Goal: Information Seeking & Learning: Check status

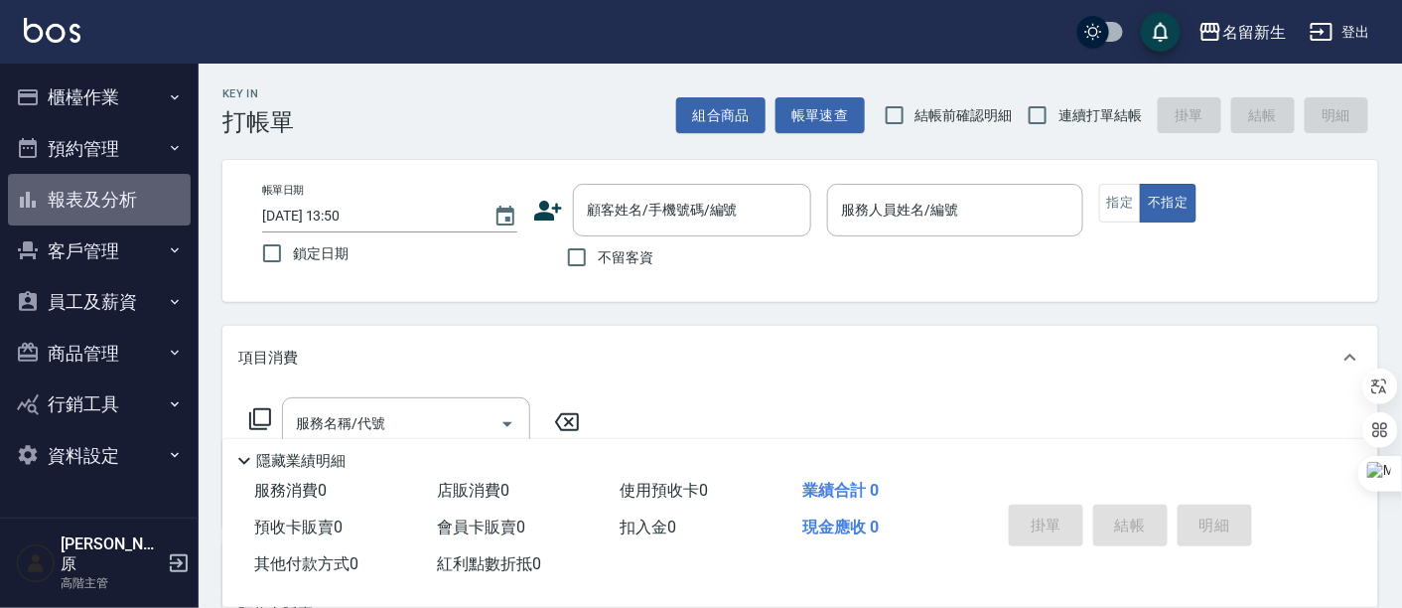
click at [108, 209] on button "報表及分析" at bounding box center [99, 200] width 183 height 52
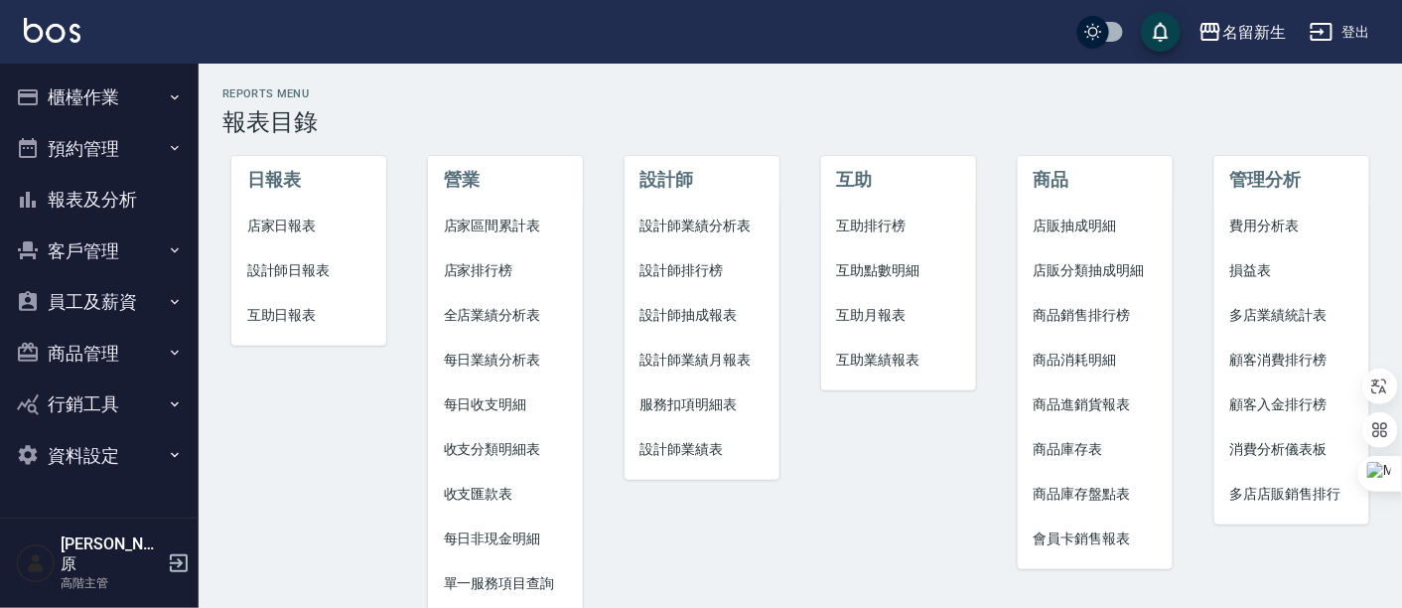
click at [707, 263] on span "設計師排行榜" at bounding box center [702, 270] width 124 height 21
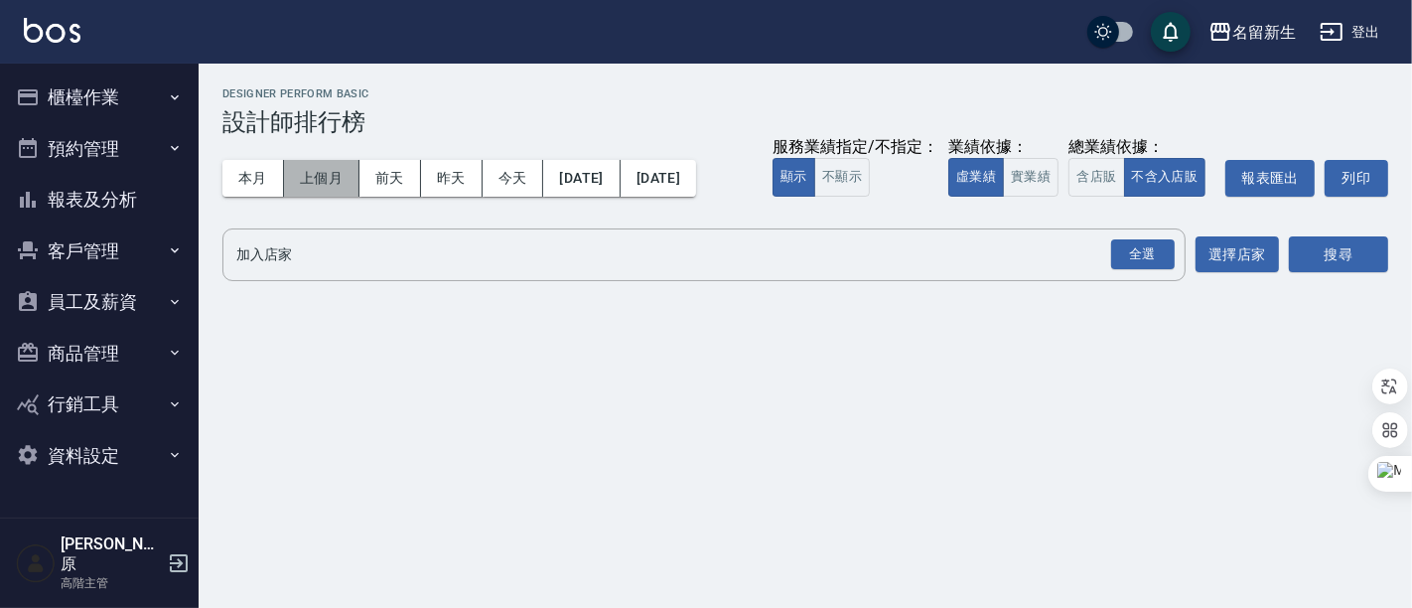
click at [330, 177] on button "上個月" at bounding box center [321, 178] width 75 height 37
click at [1029, 189] on button "實業績" at bounding box center [1031, 177] width 56 height 39
click at [838, 185] on button "不顯示" at bounding box center [842, 177] width 56 height 39
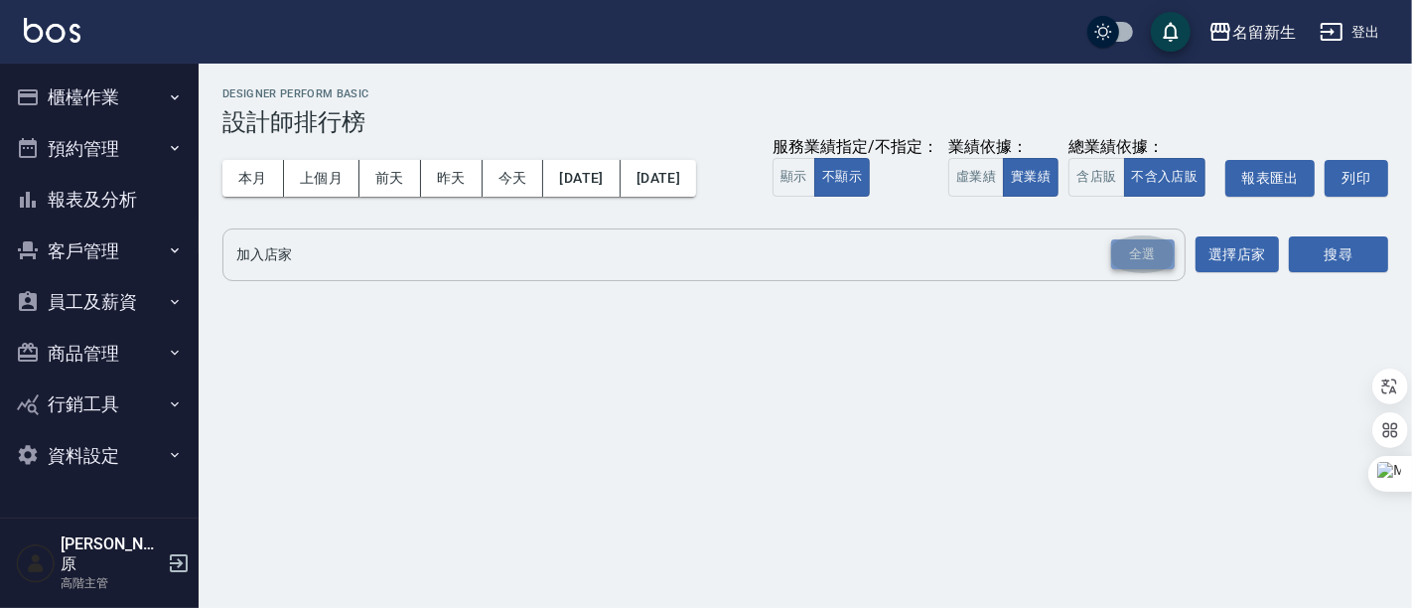
click at [1158, 248] on div "全選" at bounding box center [1143, 254] width 64 height 31
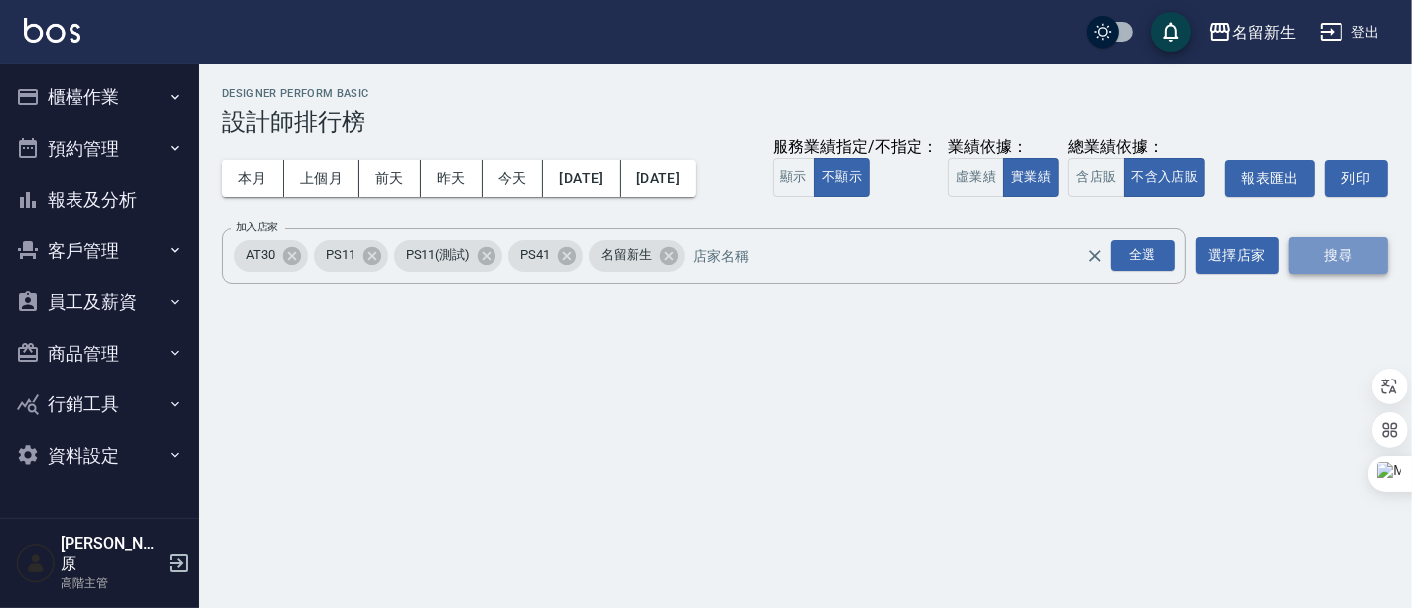
click at [1328, 258] on button "搜尋" at bounding box center [1338, 255] width 99 height 37
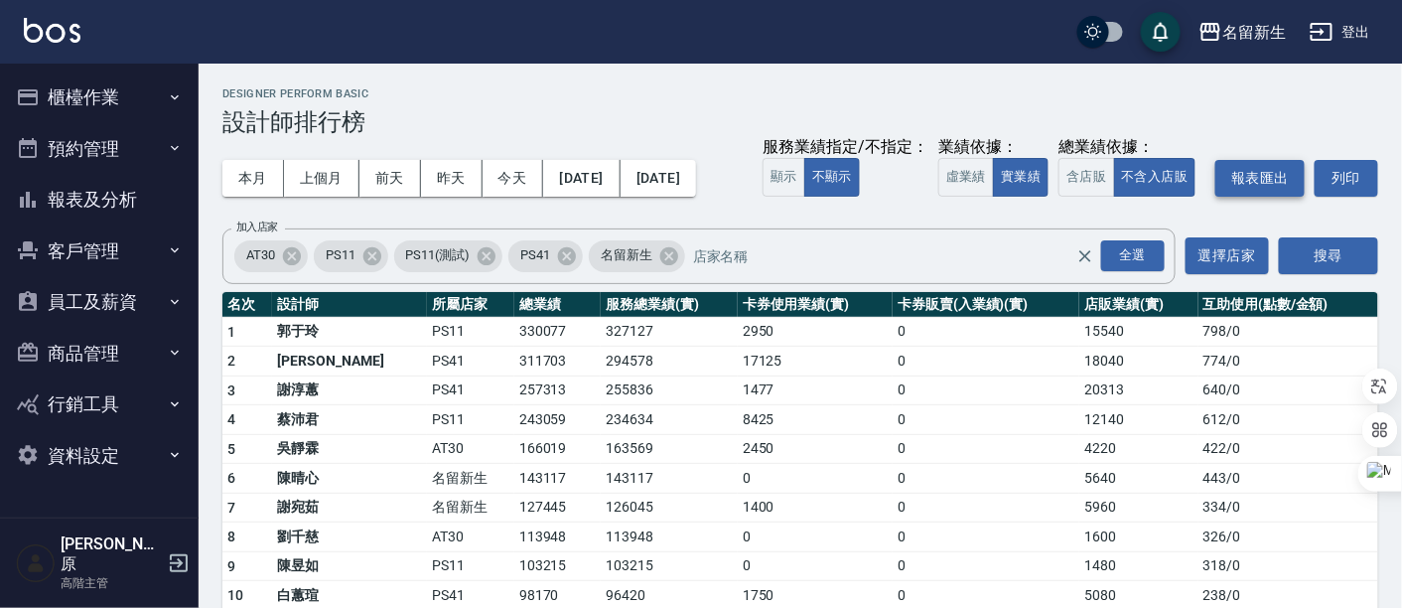
click at [1261, 177] on button "報表匯出" at bounding box center [1259, 178] width 89 height 37
click at [114, 203] on button "報表及分析" at bounding box center [99, 200] width 183 height 52
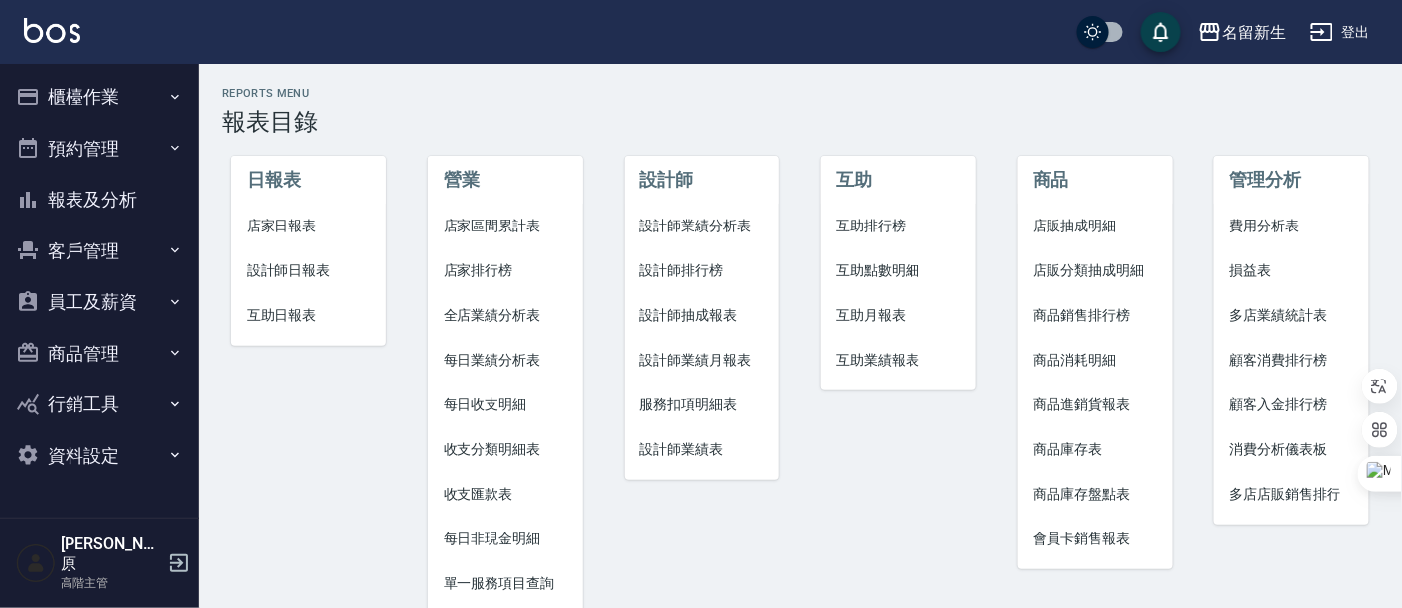
click at [726, 369] on span "設計師業績月報表" at bounding box center [702, 359] width 124 height 21
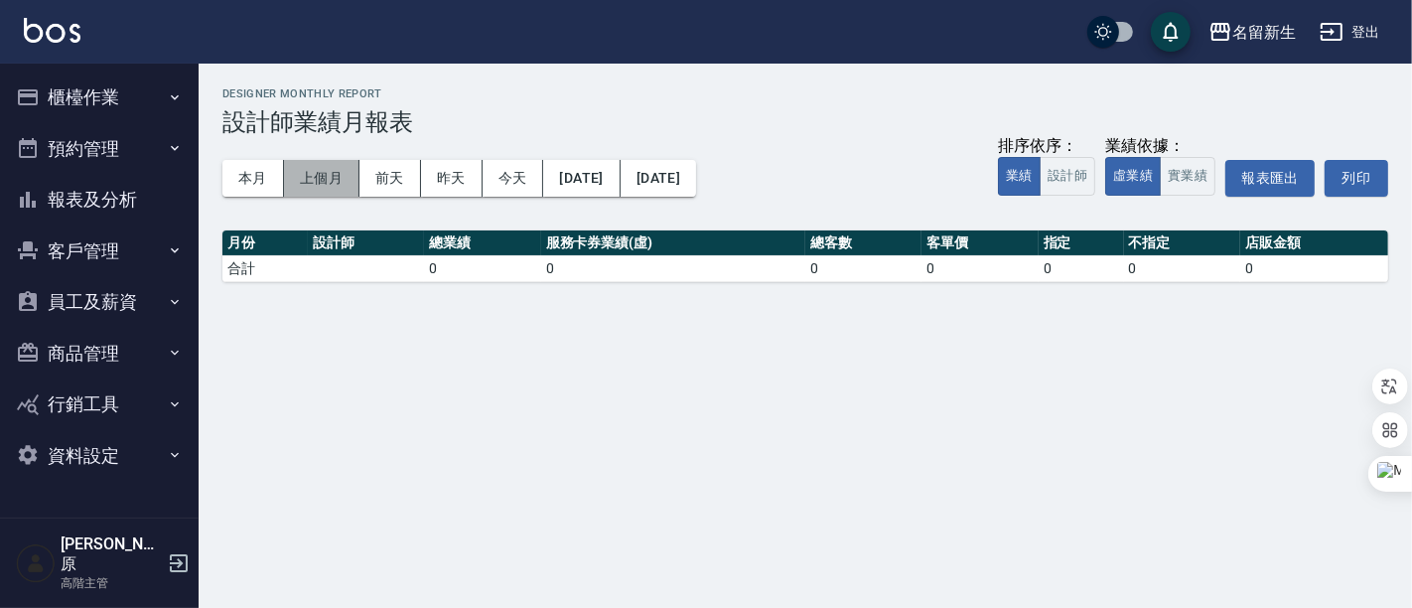
click at [312, 185] on button "上個月" at bounding box center [321, 178] width 75 height 37
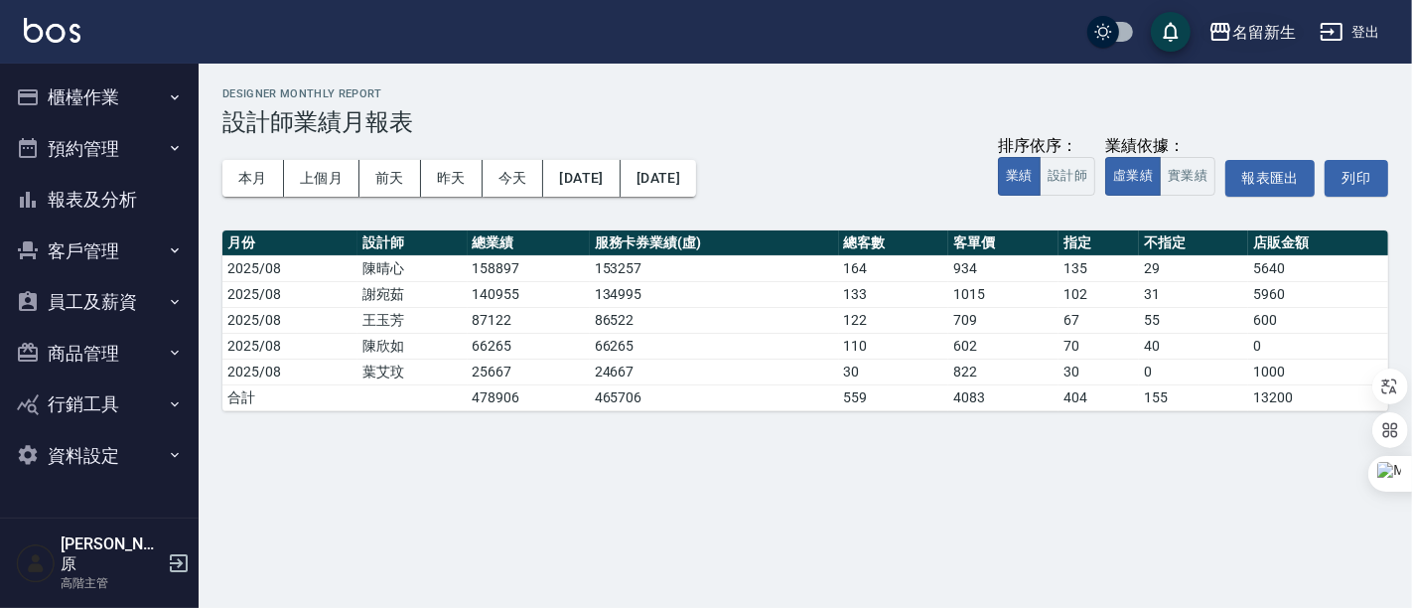
click at [1248, 40] on div "名留新生" at bounding box center [1264, 32] width 64 height 25
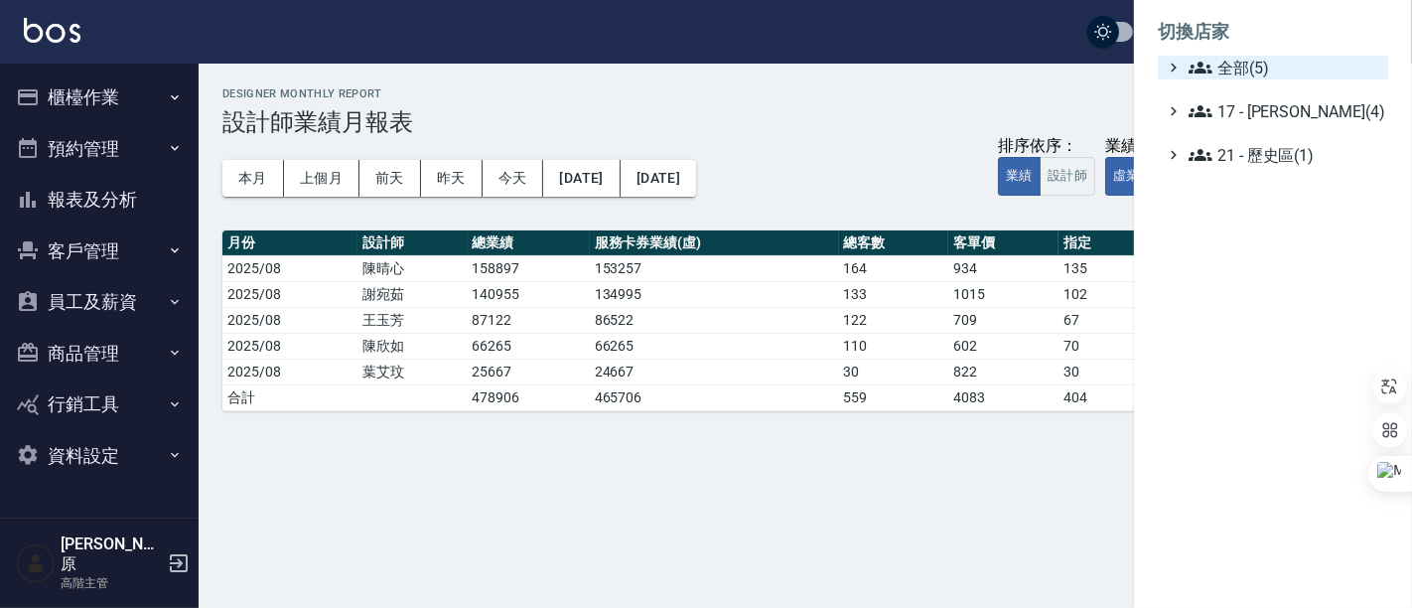
click at [1257, 64] on span "全部(5)" at bounding box center [1284, 68] width 192 height 24
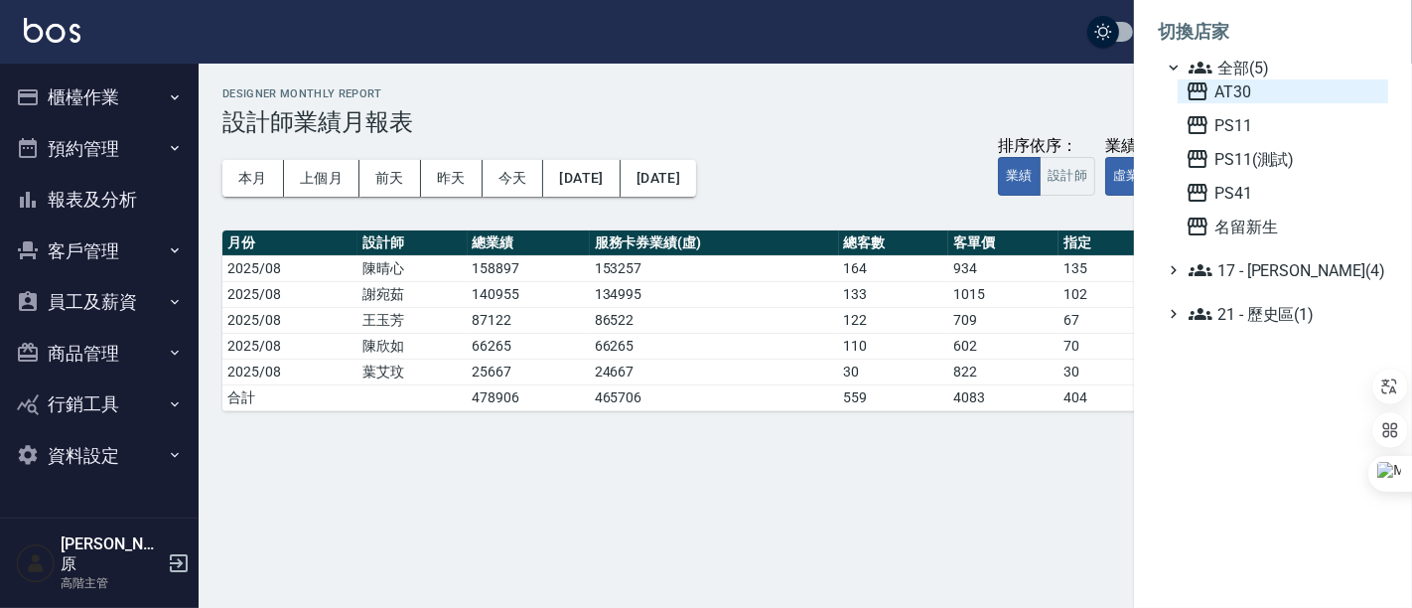
click at [1249, 85] on span "AT30" at bounding box center [1282, 91] width 195 height 24
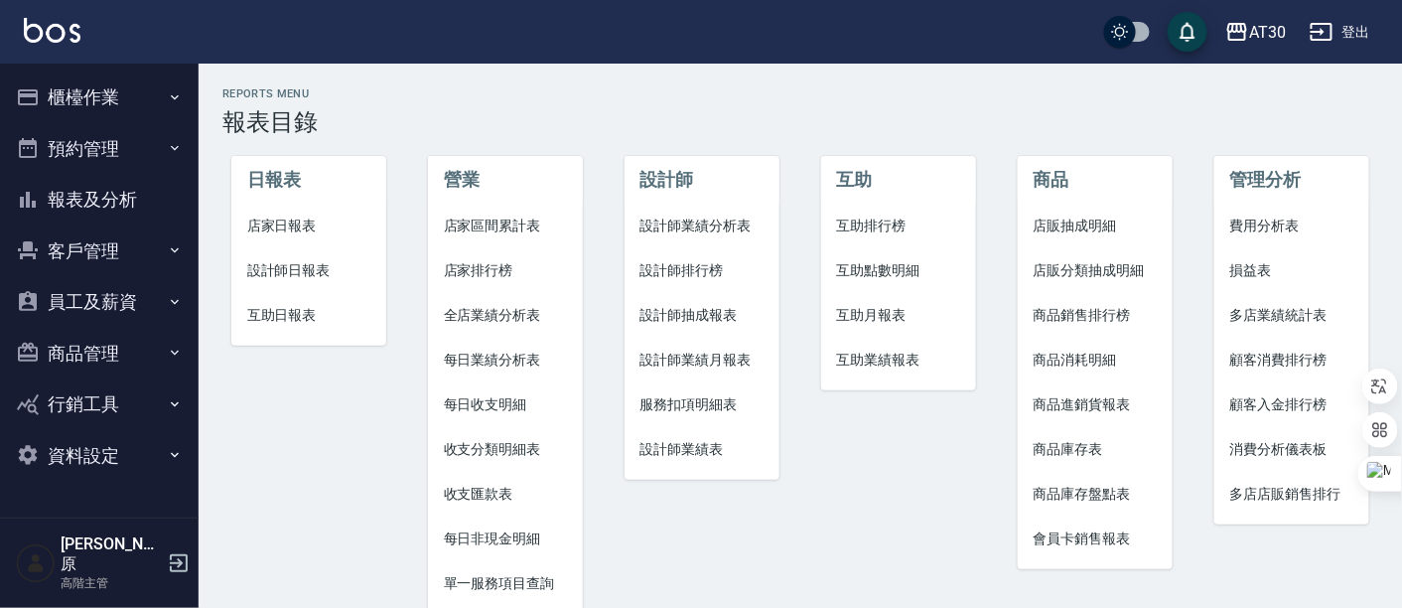
click at [726, 362] on span "設計師業績月報表" at bounding box center [702, 359] width 124 height 21
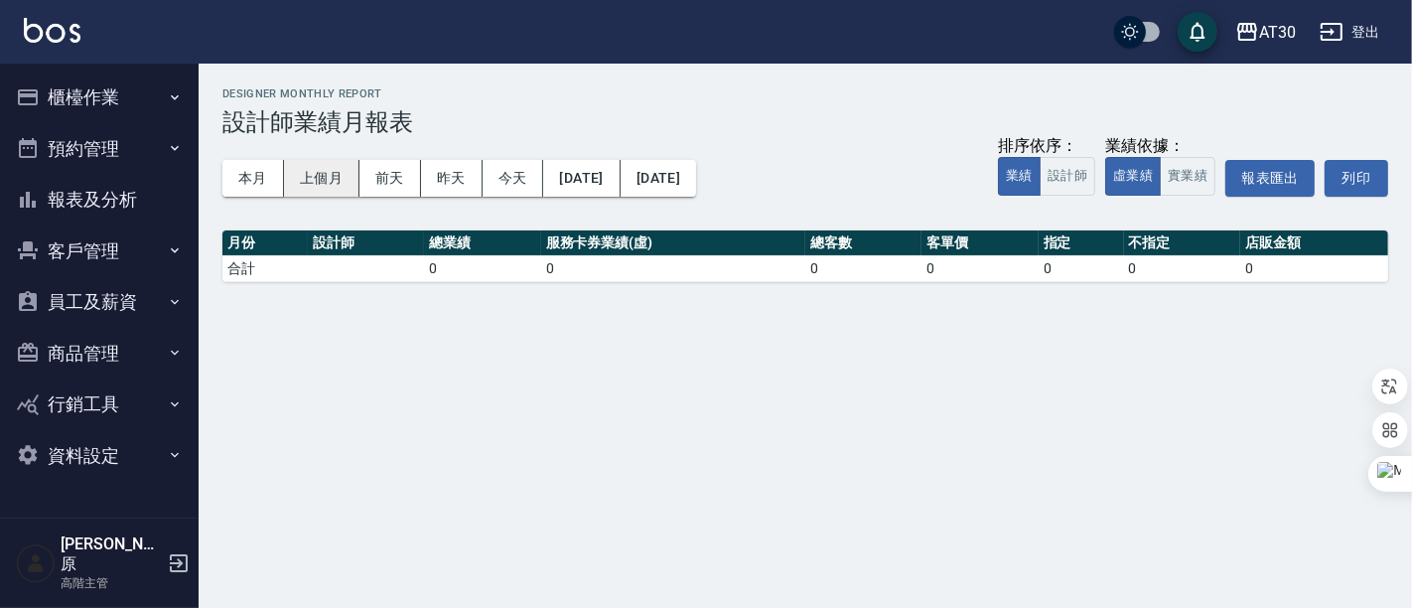
click at [332, 179] on button "上個月" at bounding box center [321, 178] width 75 height 37
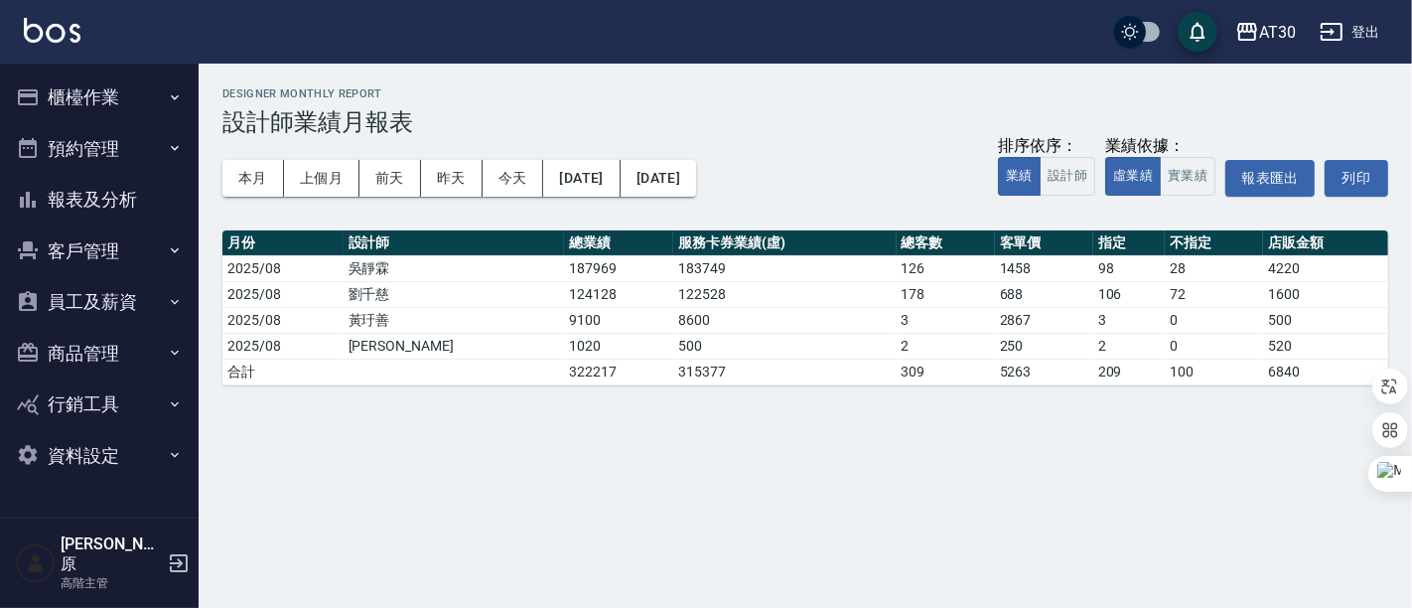
click at [1253, 32] on icon "button" at bounding box center [1247, 32] width 20 height 18
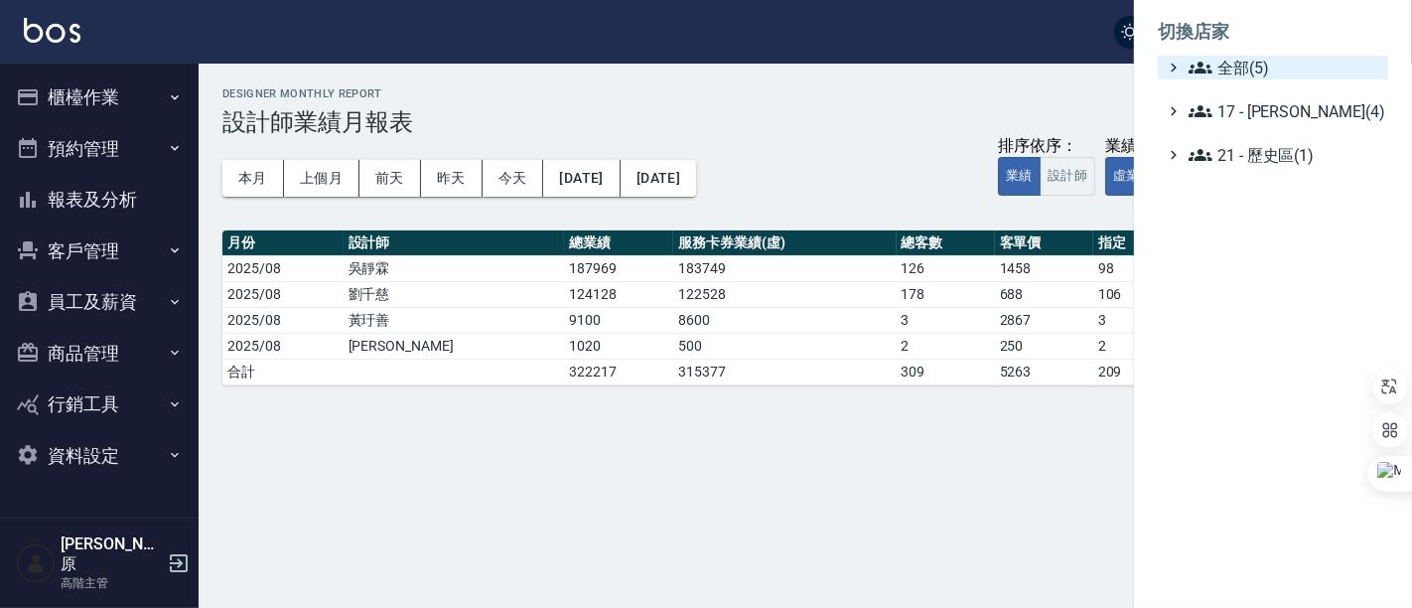
click at [1270, 64] on span "全部(5)" at bounding box center [1284, 68] width 192 height 24
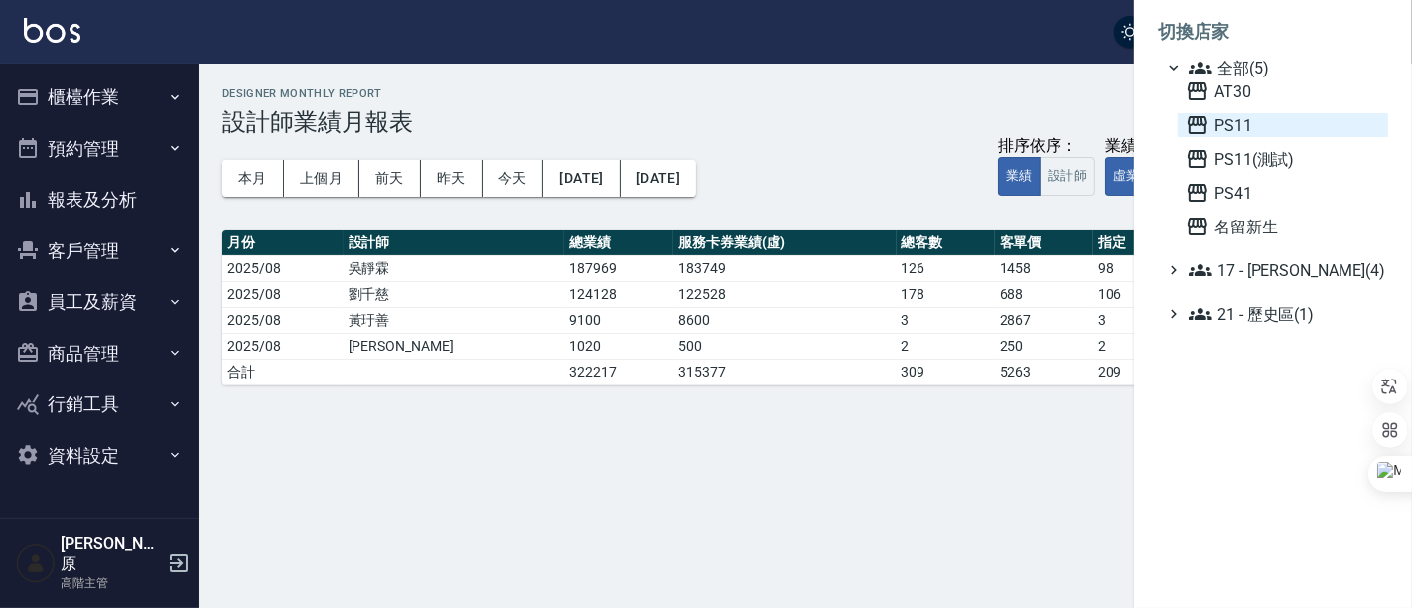
click at [1253, 121] on span "PS11" at bounding box center [1282, 125] width 195 height 24
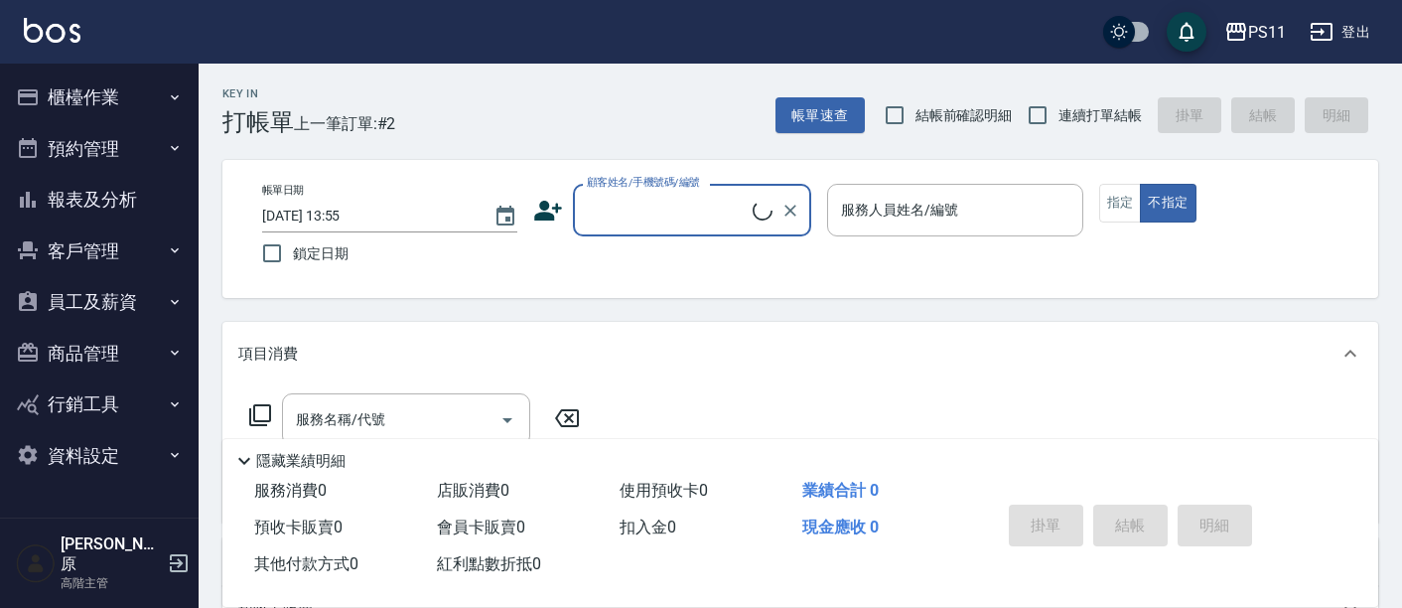
drag, startPoint x: 0, startPoint y: 0, endPoint x: 104, endPoint y: 200, distance: 225.1
click at [104, 200] on button "報表及分析" at bounding box center [99, 200] width 183 height 52
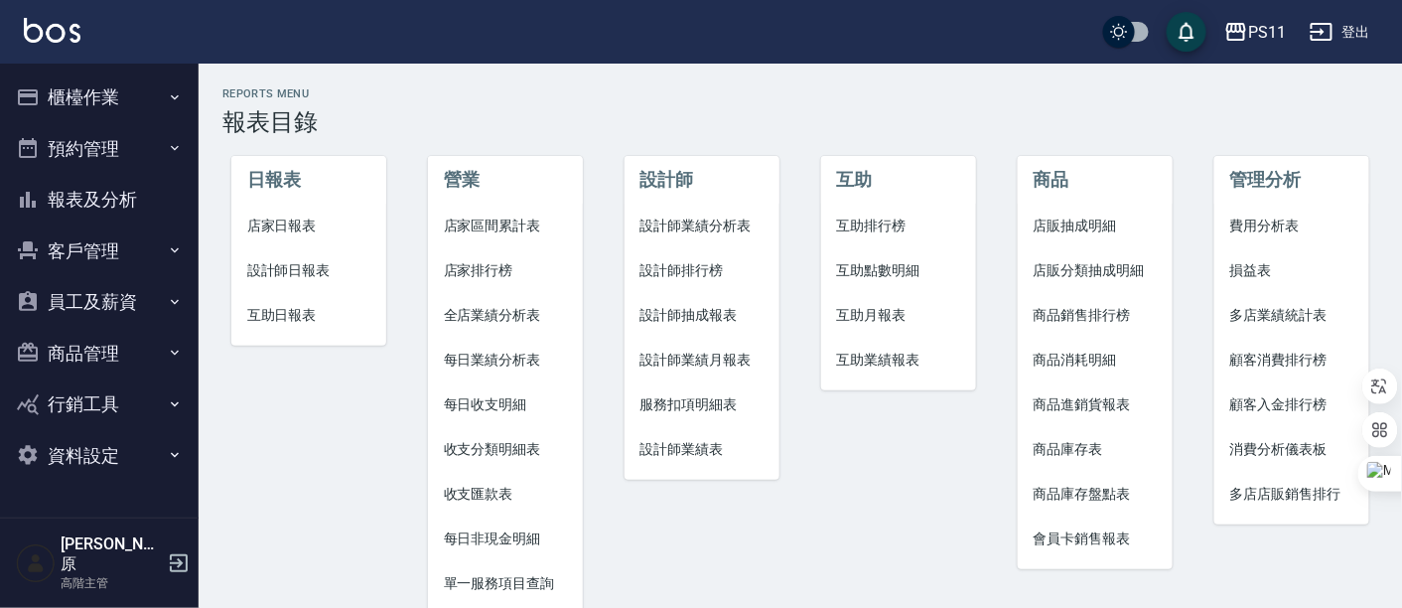
click at [748, 355] on span "設計師業績月報表" at bounding box center [702, 359] width 124 height 21
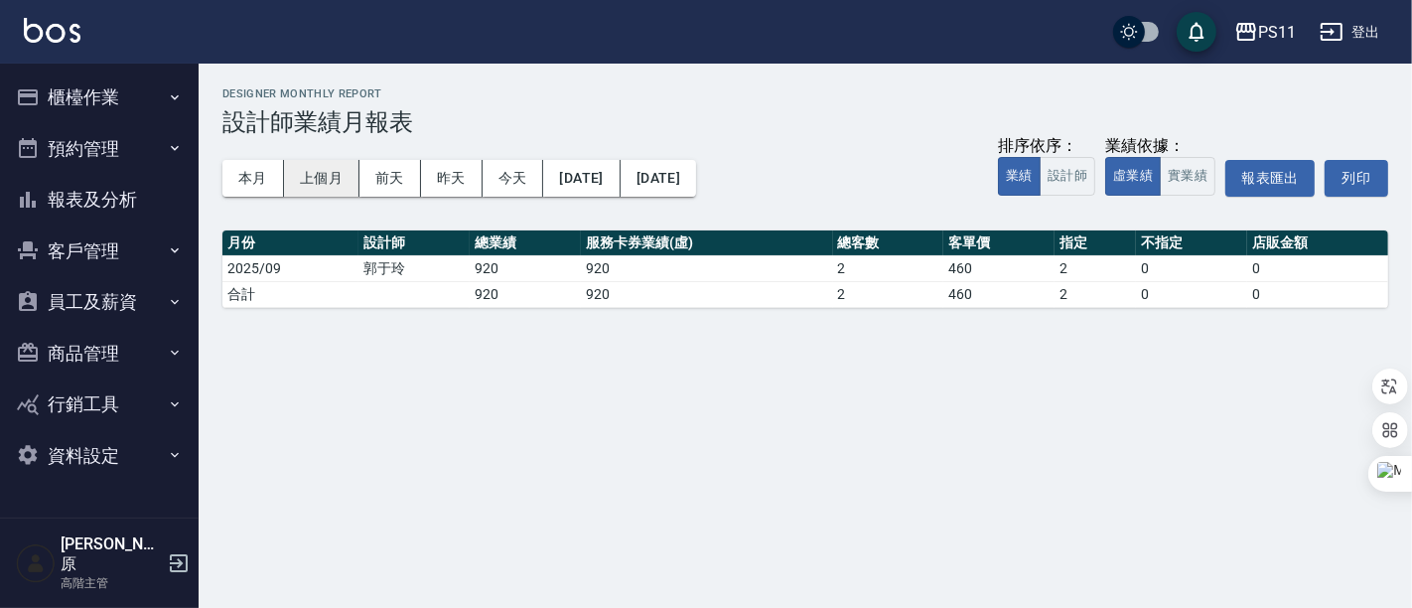
click at [297, 180] on button "上個月" at bounding box center [321, 178] width 75 height 37
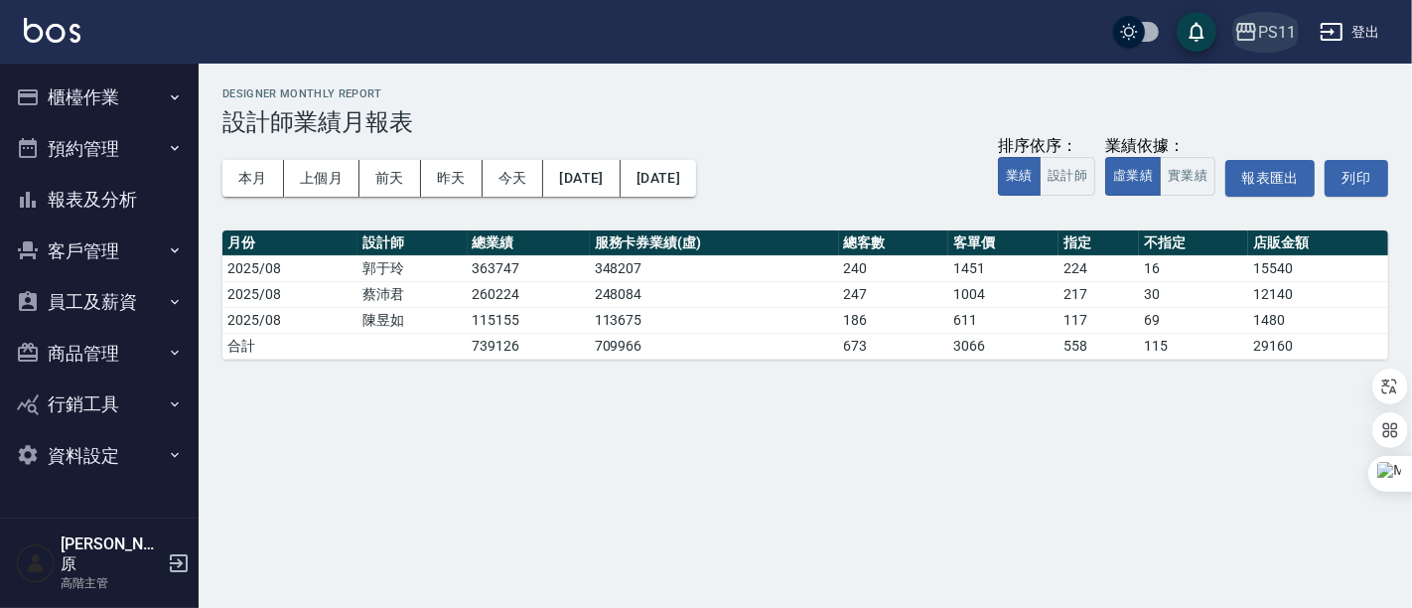
click at [1251, 41] on icon "button" at bounding box center [1246, 32] width 24 height 24
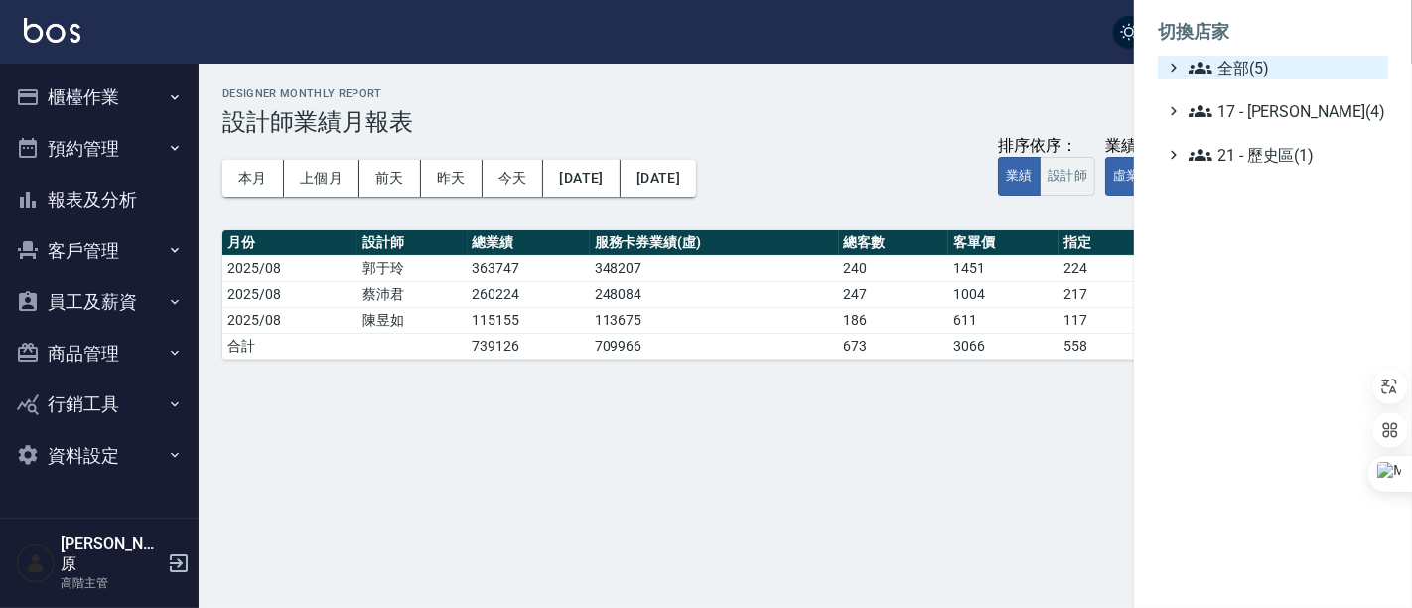
click at [1239, 59] on span "全部(5)" at bounding box center [1284, 68] width 192 height 24
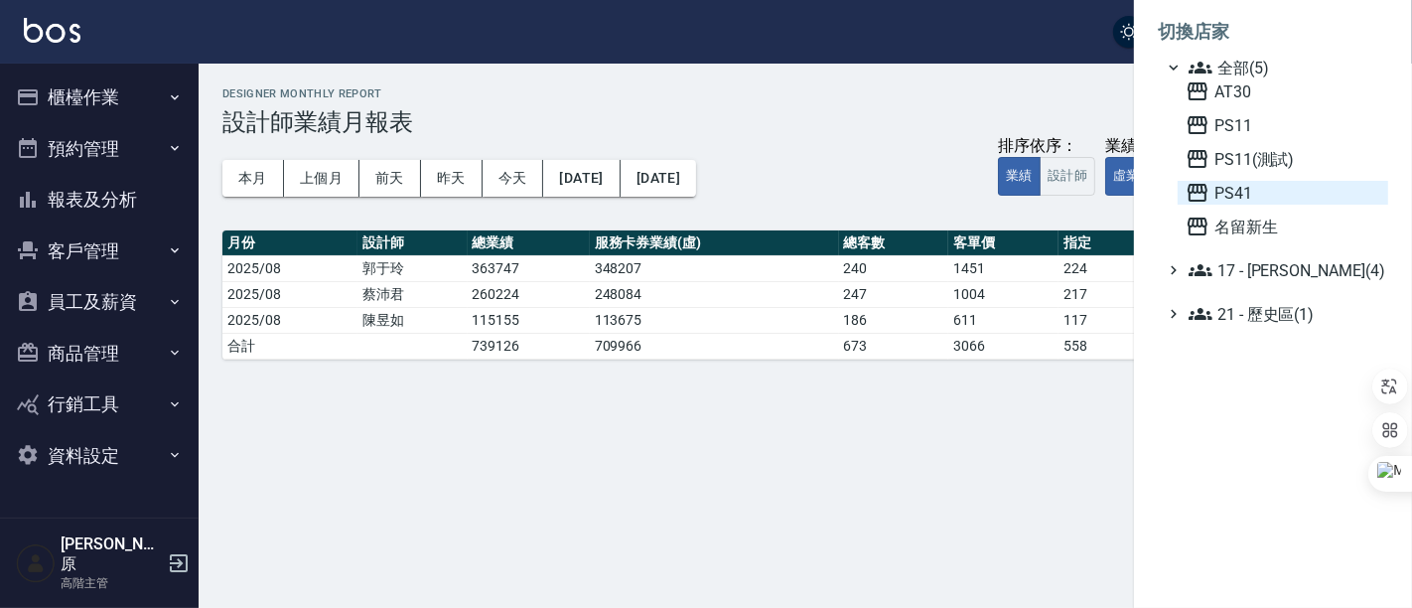
click at [1231, 187] on span "PS41" at bounding box center [1282, 193] width 195 height 24
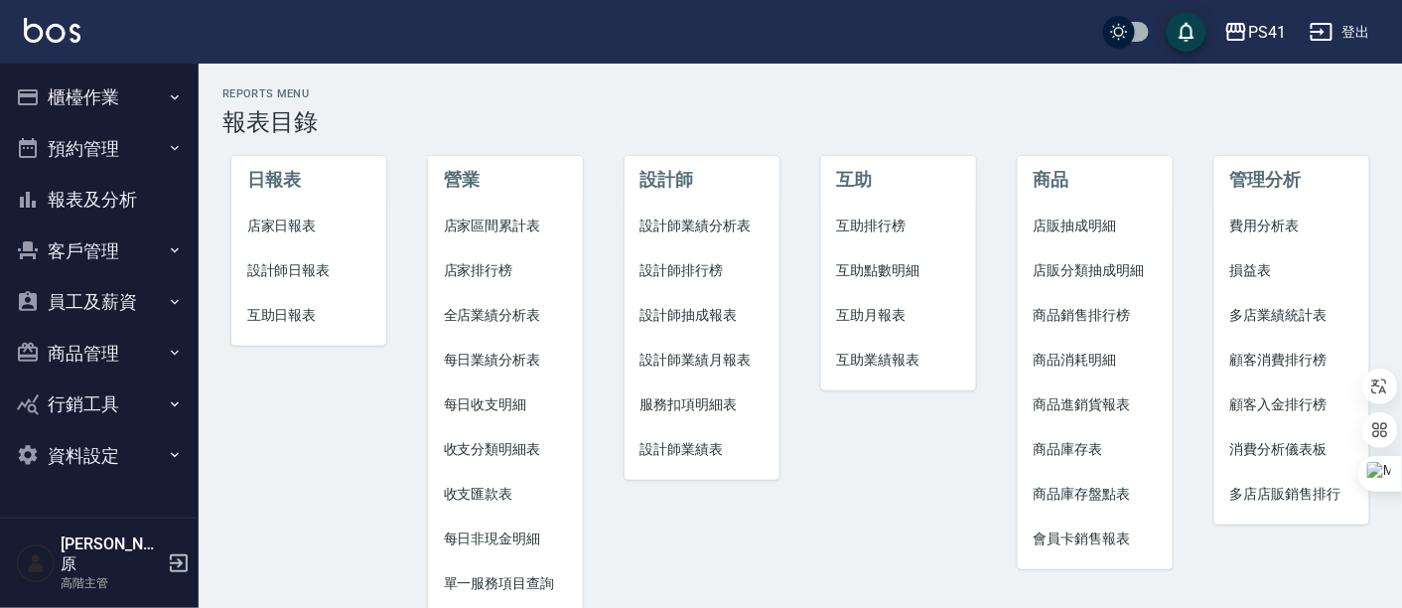
click at [705, 350] on span "設計師業績月報表" at bounding box center [702, 359] width 124 height 21
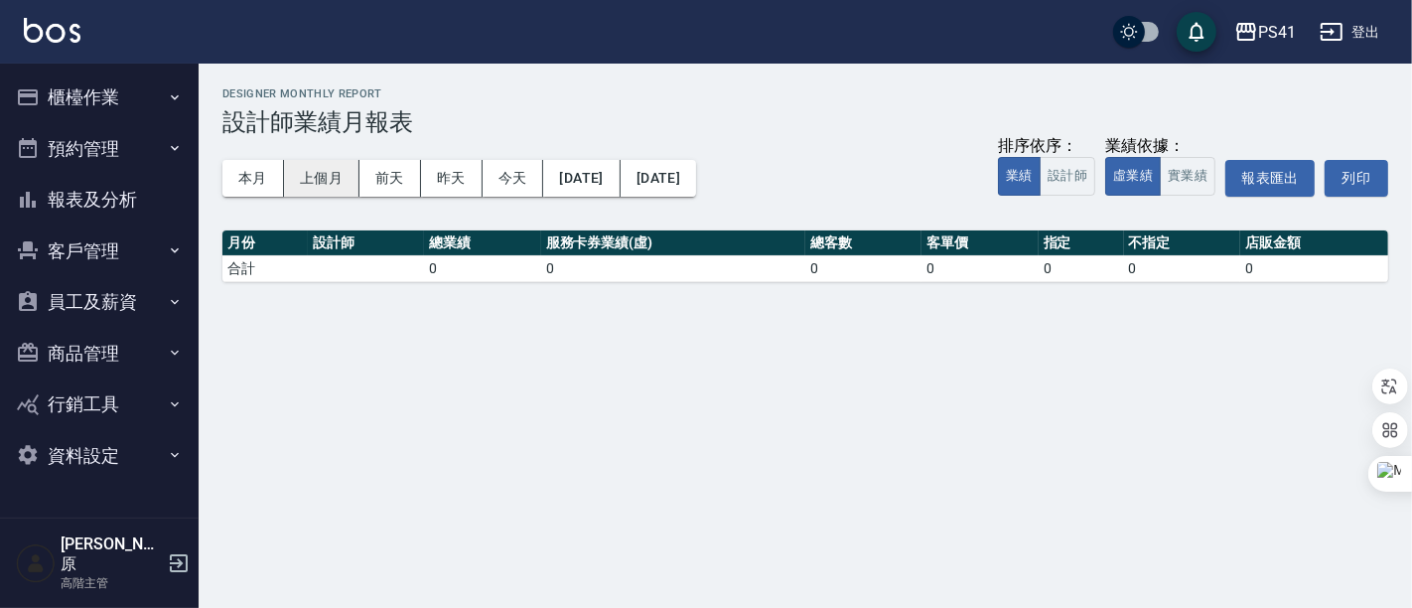
click at [316, 177] on button "上個月" at bounding box center [321, 178] width 75 height 37
